Goal: Information Seeking & Learning: Learn about a topic

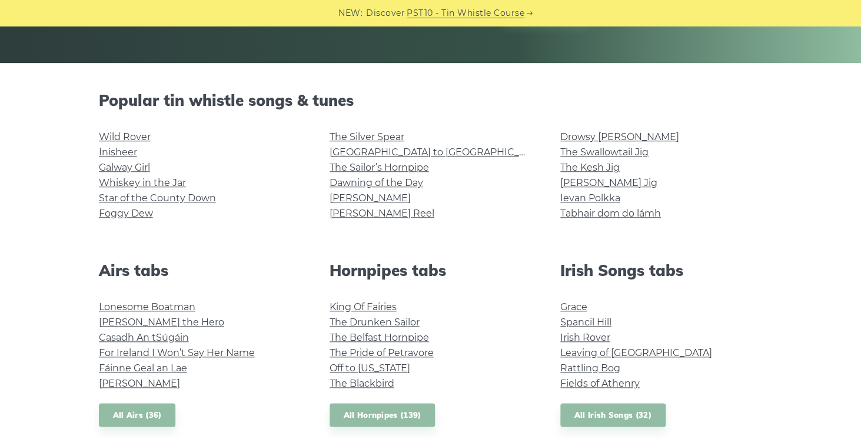
scroll to position [272, 0]
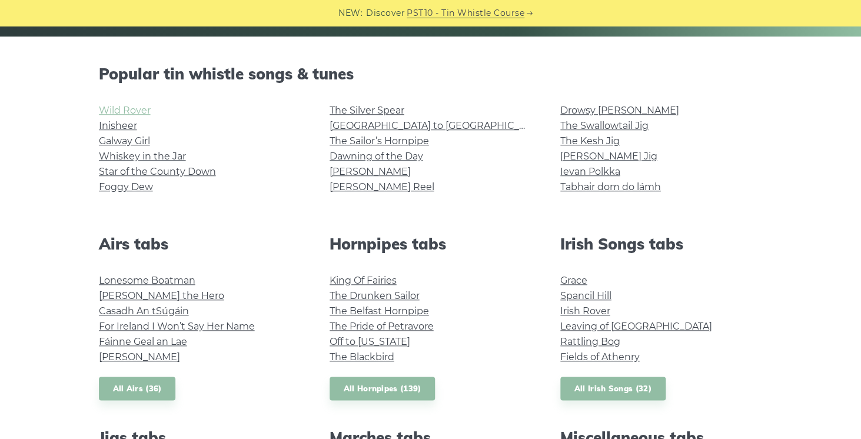
click at [130, 109] on link "Wild Rover" at bounding box center [125, 110] width 52 height 11
click at [122, 126] on link "Inisheer" at bounding box center [118, 125] width 38 height 11
click at [137, 188] on link "Foggy Dew" at bounding box center [126, 186] width 54 height 11
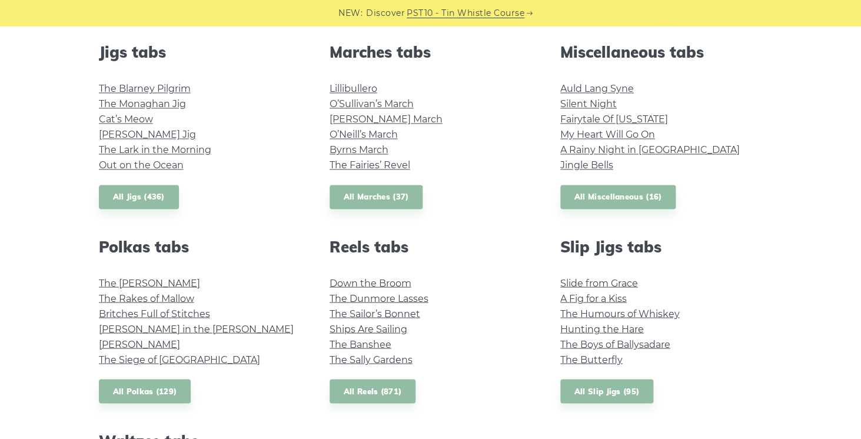
scroll to position [659, 0]
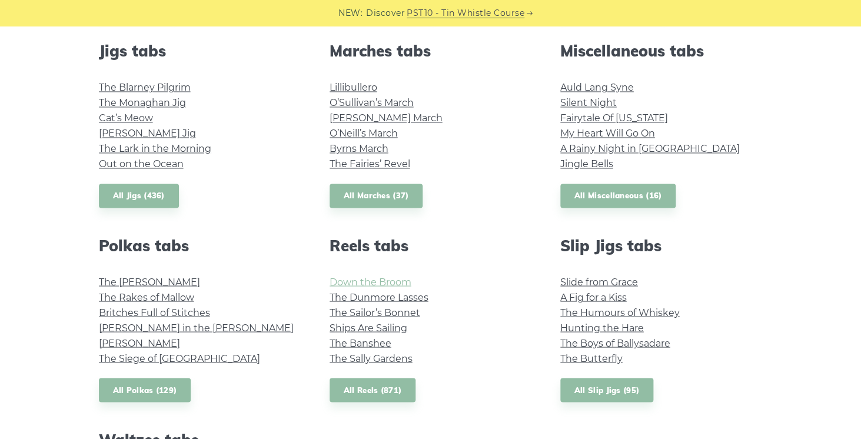
click at [387, 284] on link "Down the Broom" at bounding box center [371, 281] width 82 height 11
click at [361, 390] on link "All Reels (871)" at bounding box center [373, 390] width 87 height 24
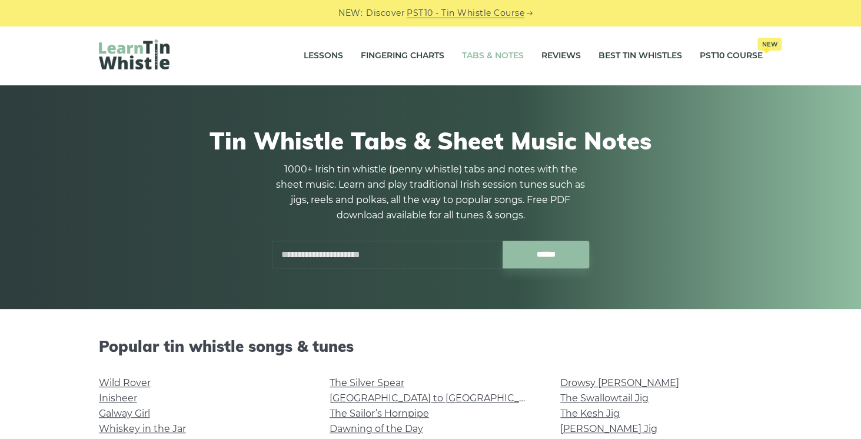
click at [395, 257] on input "text" at bounding box center [387, 255] width 231 height 28
click at [503, 241] on input "******" at bounding box center [546, 255] width 87 height 28
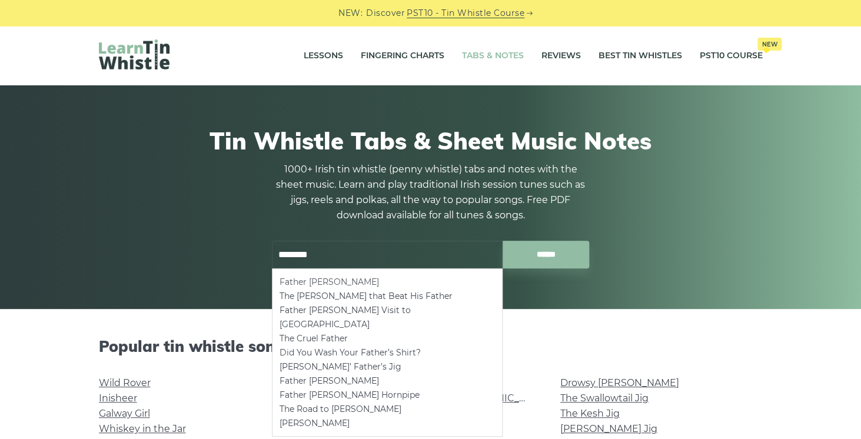
click at [324, 283] on li "Father [PERSON_NAME]" at bounding box center [387, 282] width 215 height 14
type input "**********"
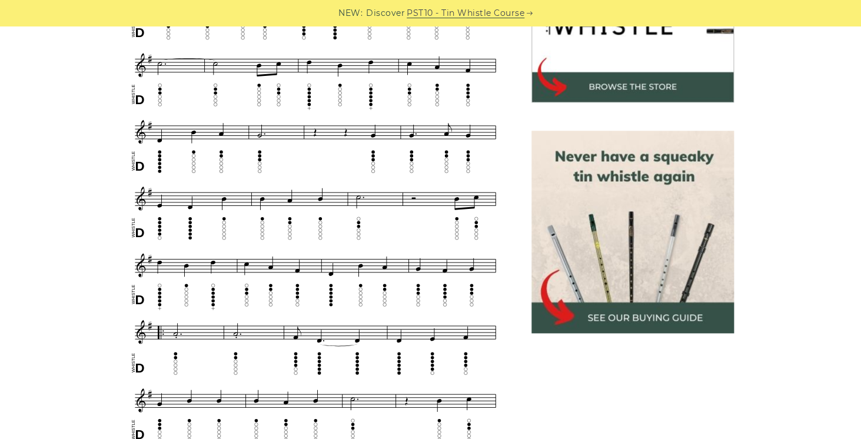
scroll to position [435, 0]
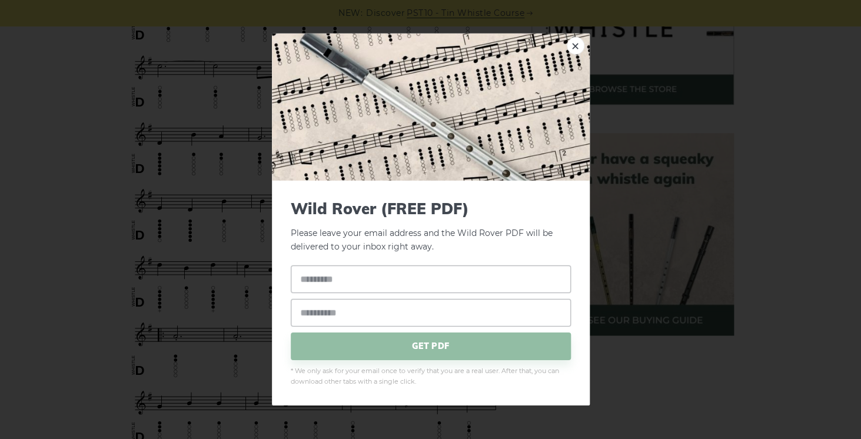
click at [82, 232] on div "× Wild Rover (FREE PDF) Please leave your email address and the Wild Rover PDF …" at bounding box center [430, 219] width 861 height 439
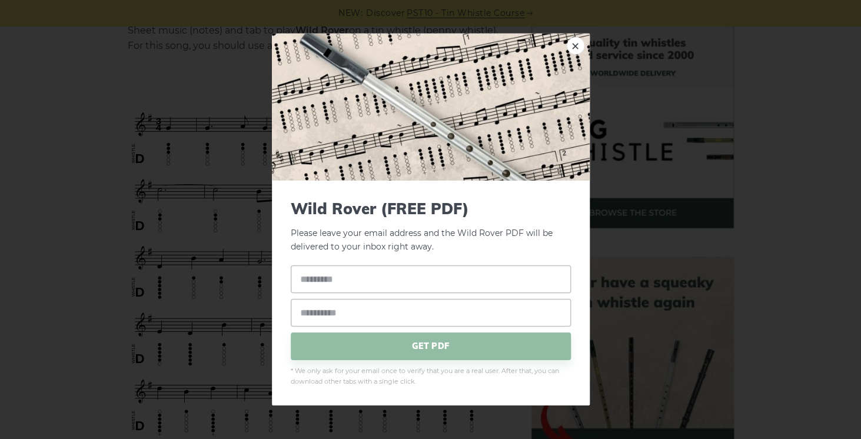
scroll to position [313, 0]
click at [581, 44] on link "×" at bounding box center [576, 46] width 18 height 18
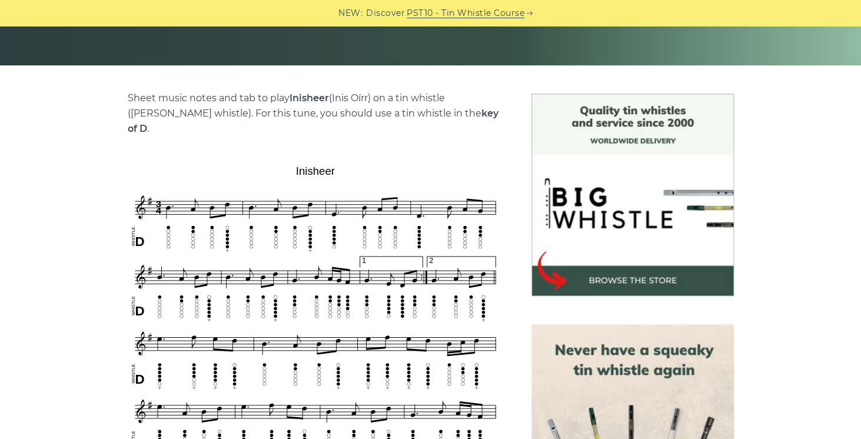
scroll to position [265, 0]
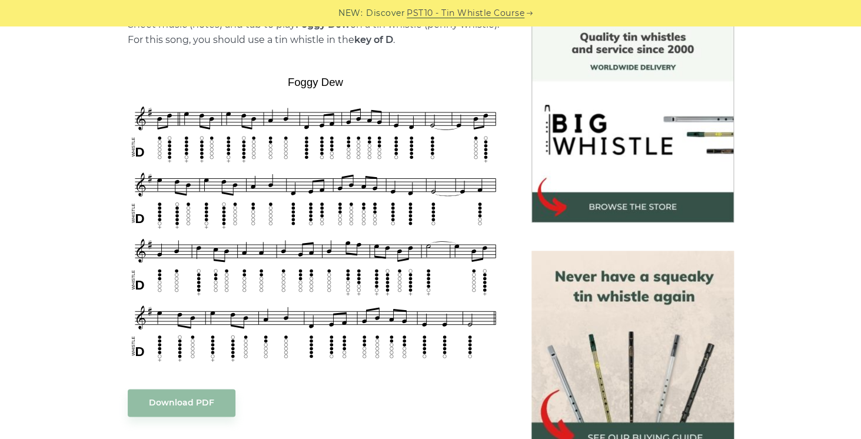
scroll to position [314, 0]
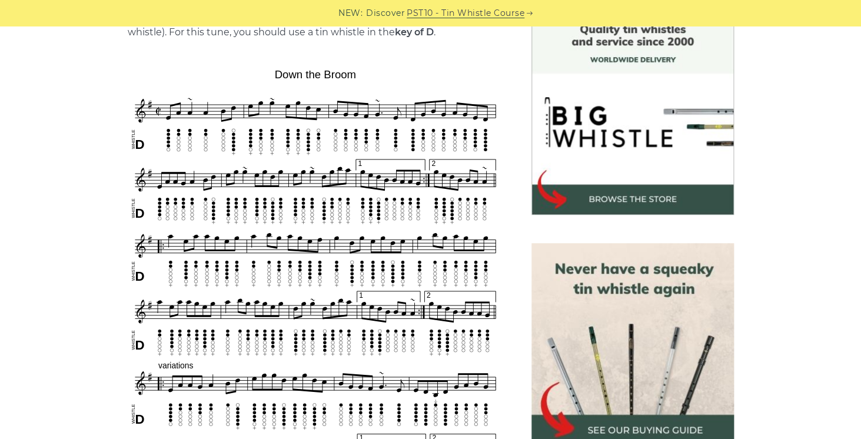
scroll to position [324, 0]
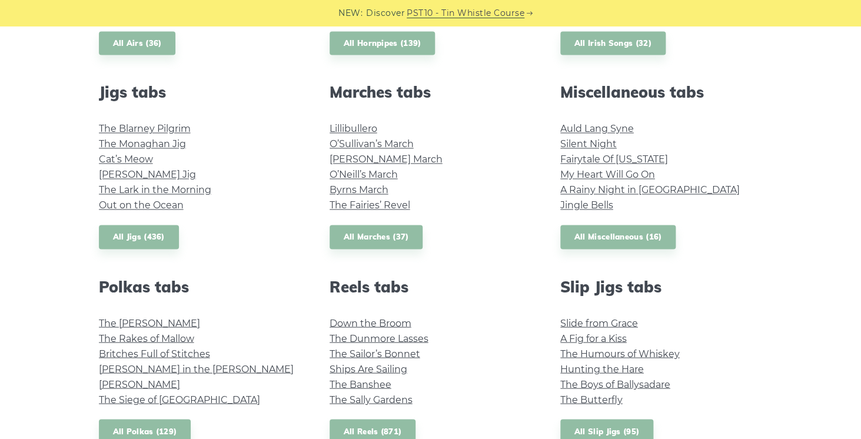
scroll to position [619, 0]
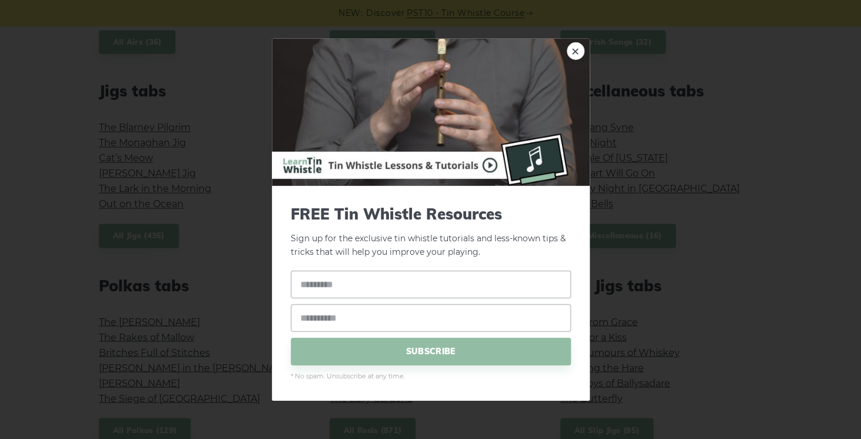
click at [66, 211] on div "× FREE Tin Whistle Resources Sign up for the exclusive tin whistle tutorials an…" at bounding box center [430, 219] width 861 height 439
click at [574, 51] on link "×" at bounding box center [576, 51] width 18 height 18
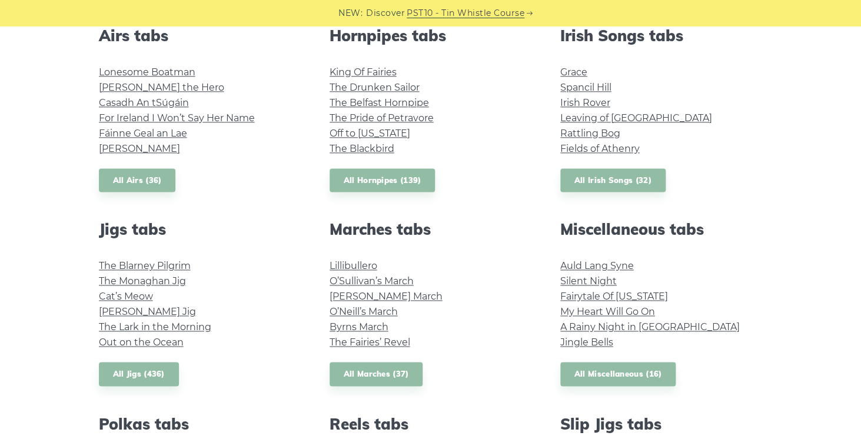
scroll to position [478, 0]
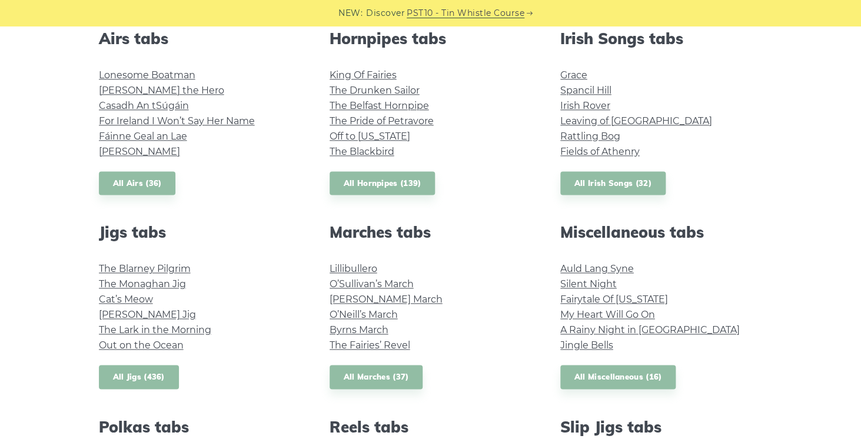
click at [144, 383] on link "All Jigs (436)" at bounding box center [139, 377] width 80 height 24
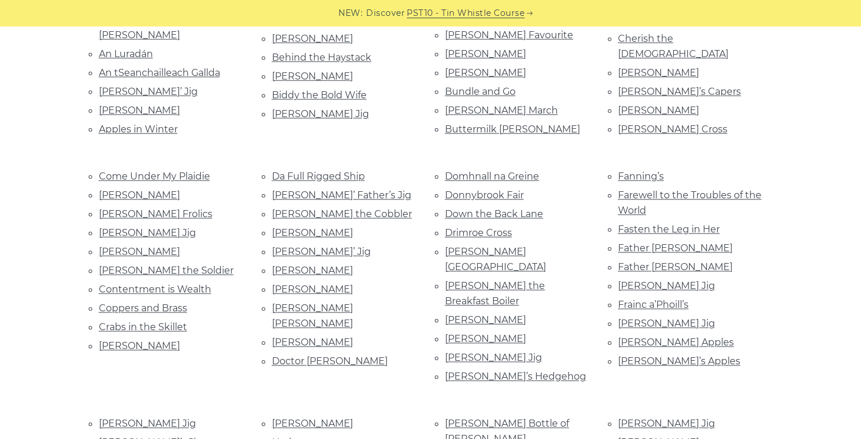
scroll to position [400, 0]
click at [281, 346] on link "[PERSON_NAME]" at bounding box center [312, 342] width 81 height 11
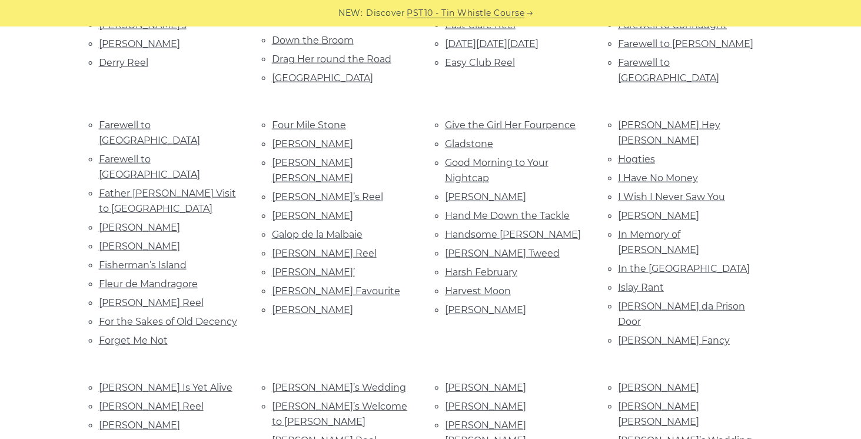
scroll to position [947, 0]
click at [507, 284] on link "Harvest Moon" at bounding box center [478, 289] width 66 height 11
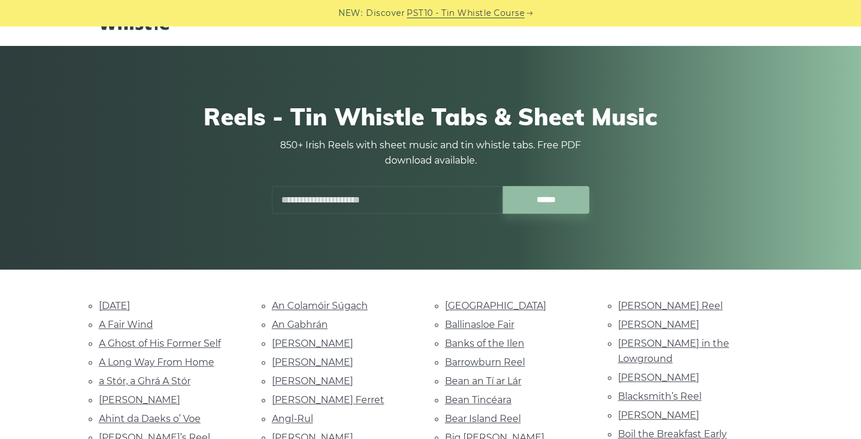
scroll to position [0, 0]
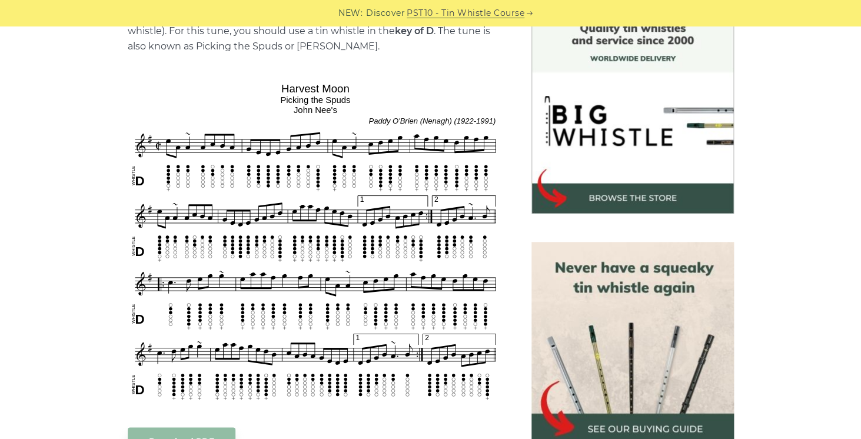
scroll to position [327, 0]
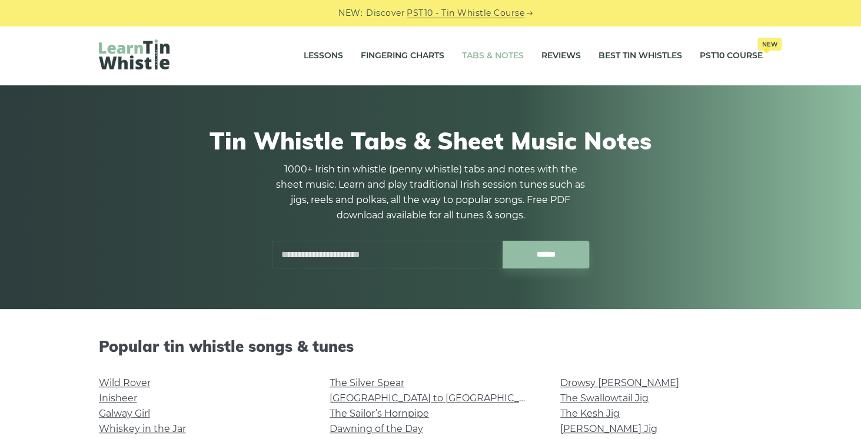
click at [357, 267] on input "text" at bounding box center [387, 255] width 231 height 28
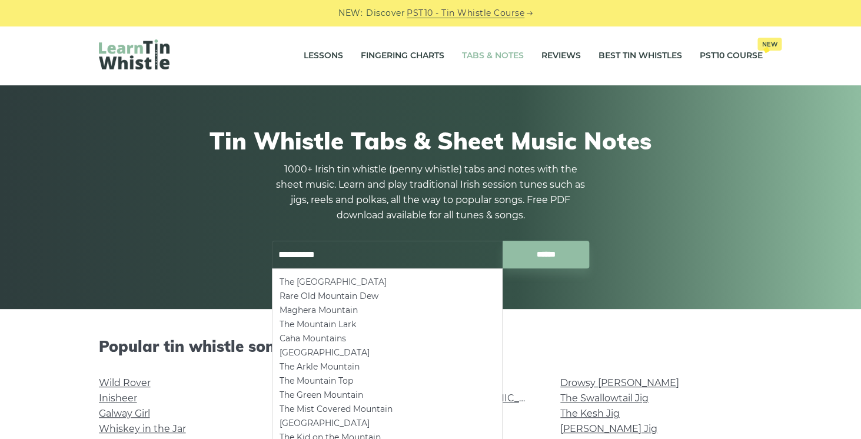
click at [328, 281] on li "The Mountain Road" at bounding box center [387, 282] width 215 height 14
type input "**********"
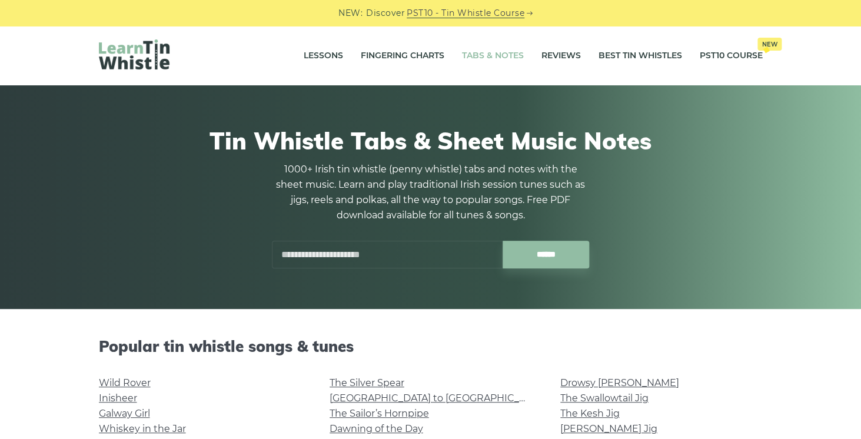
click at [393, 249] on input "text" at bounding box center [387, 255] width 231 height 28
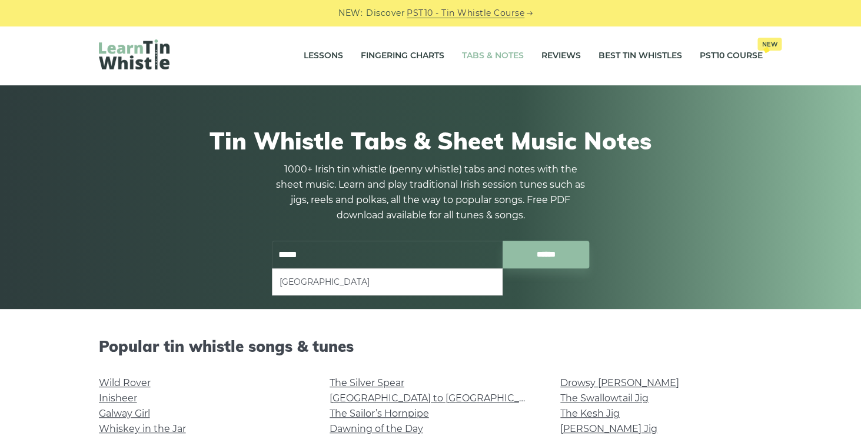
click at [301, 283] on li "[GEOGRAPHIC_DATA]" at bounding box center [387, 282] width 215 height 14
type input "**********"
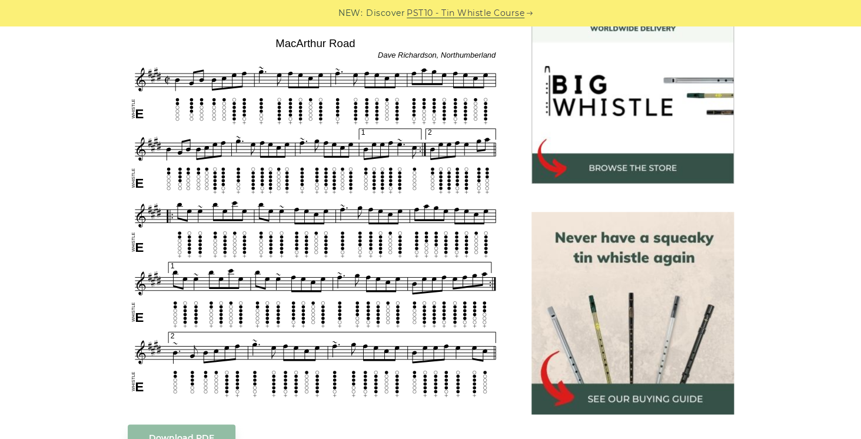
scroll to position [360, 0]
